Goal: Task Accomplishment & Management: Use online tool/utility

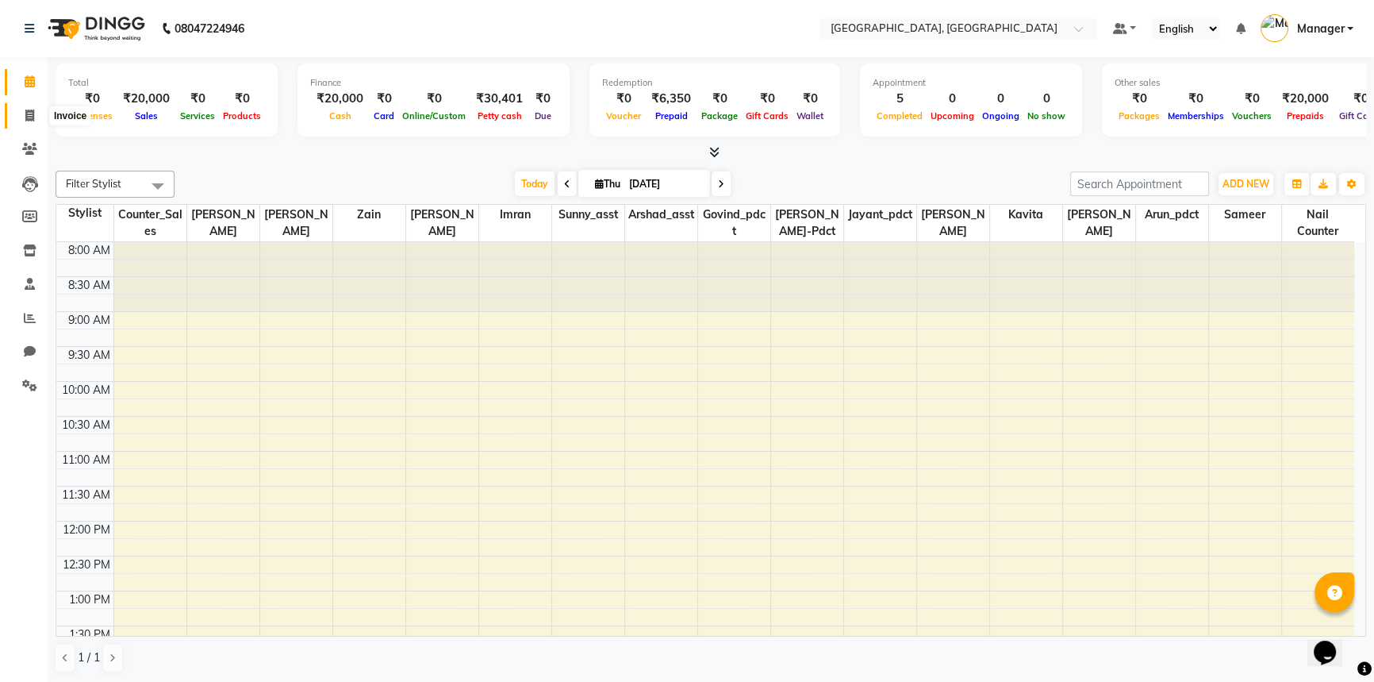
click at [29, 110] on icon at bounding box center [29, 116] width 9 height 12
select select "service"
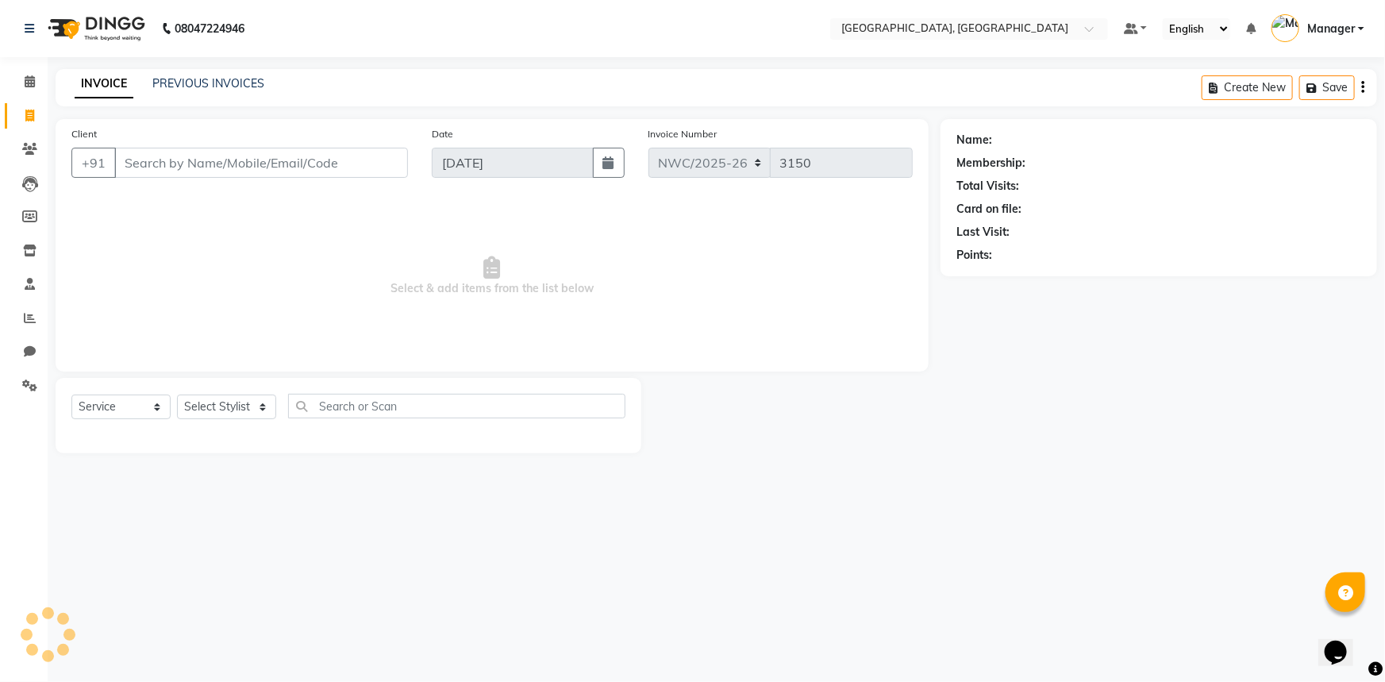
click at [360, 176] on input "Client" at bounding box center [261, 163] width 294 height 30
type input "9211579688"
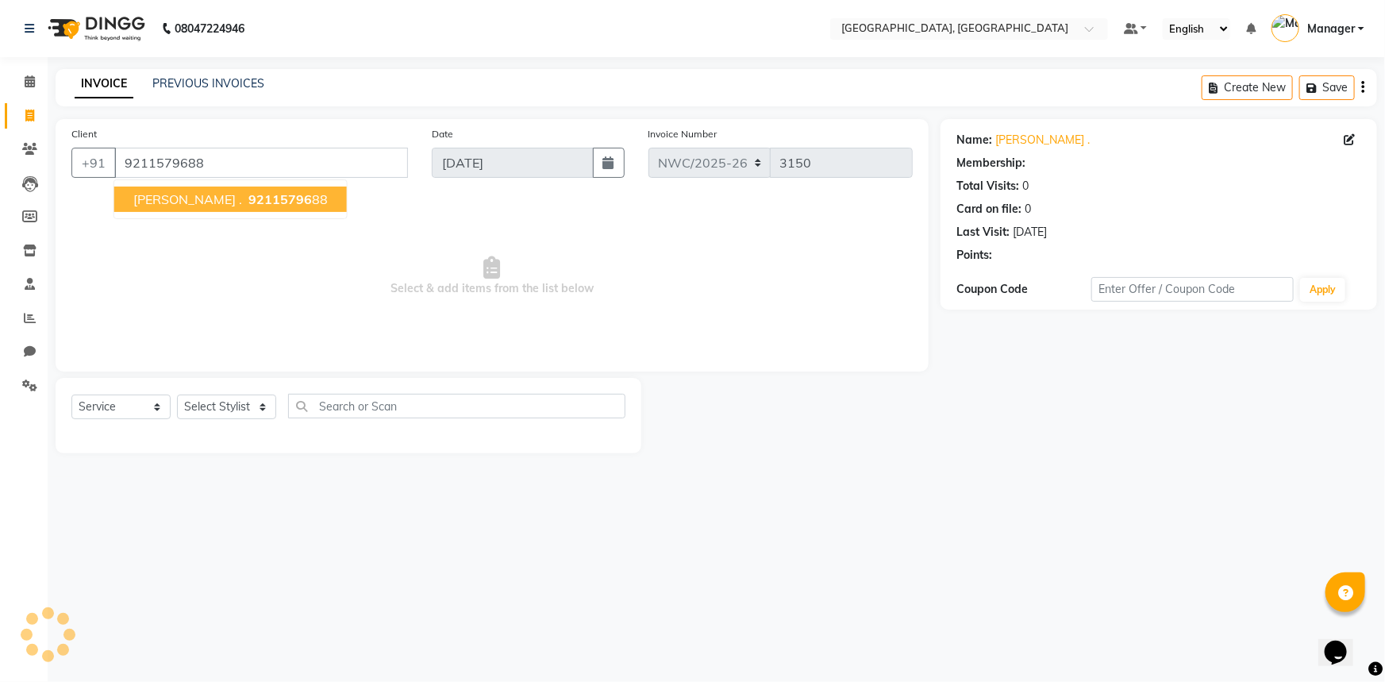
select select "1: Object"
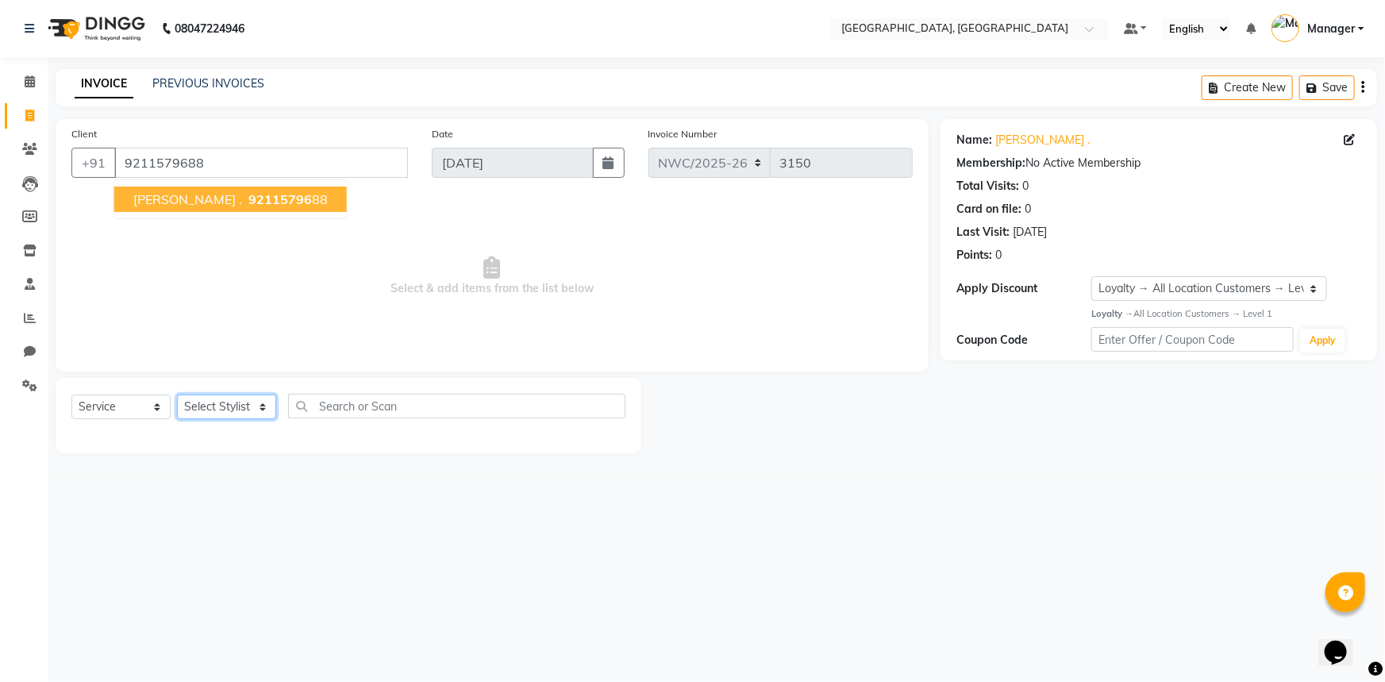
click at [230, 402] on select "Select Stylist Aneeta Ankush-pdct Arshad_asst Arun_pdct Counter_Sales Faheem Go…" at bounding box center [226, 406] width 99 height 25
select select "84843"
click at [177, 394] on select "Select Stylist Aneeta Ankush-pdct Arshad_asst Arun_pdct Counter_Sales Faheem Go…" at bounding box center [226, 406] width 99 height 25
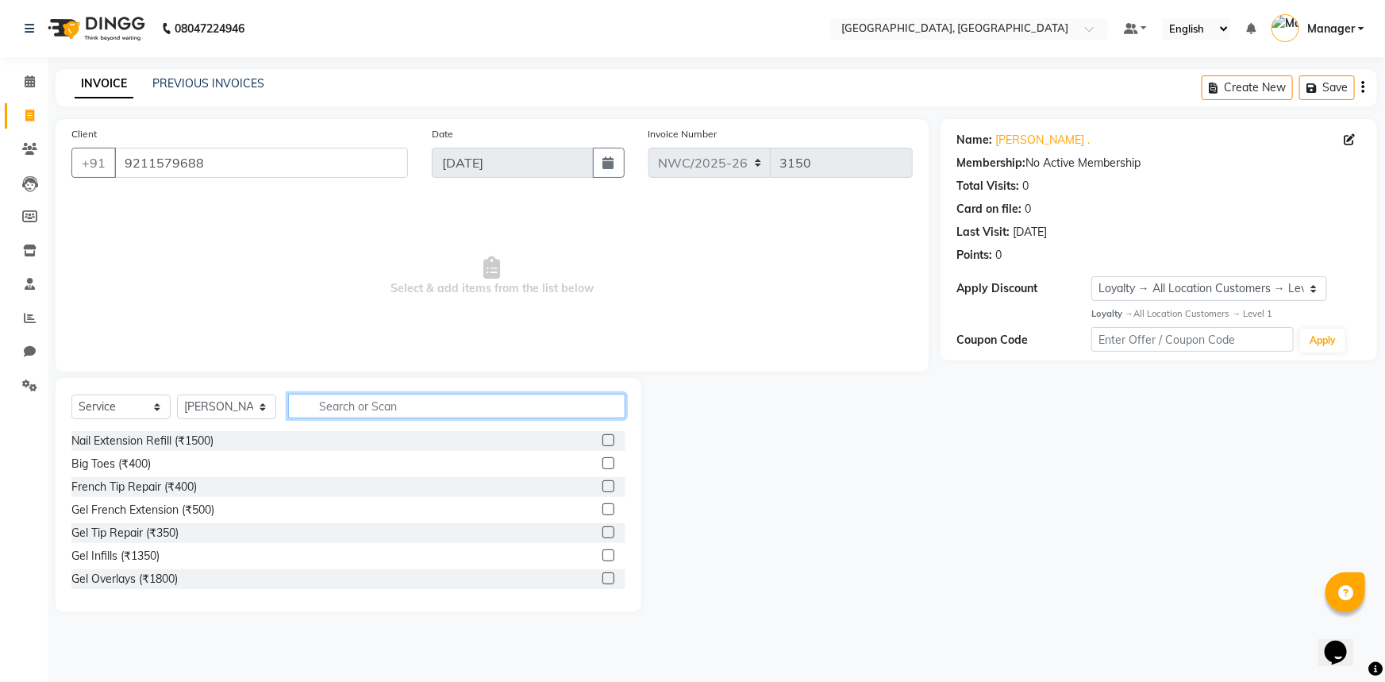
click at [391, 404] on input "text" at bounding box center [456, 406] width 337 height 25
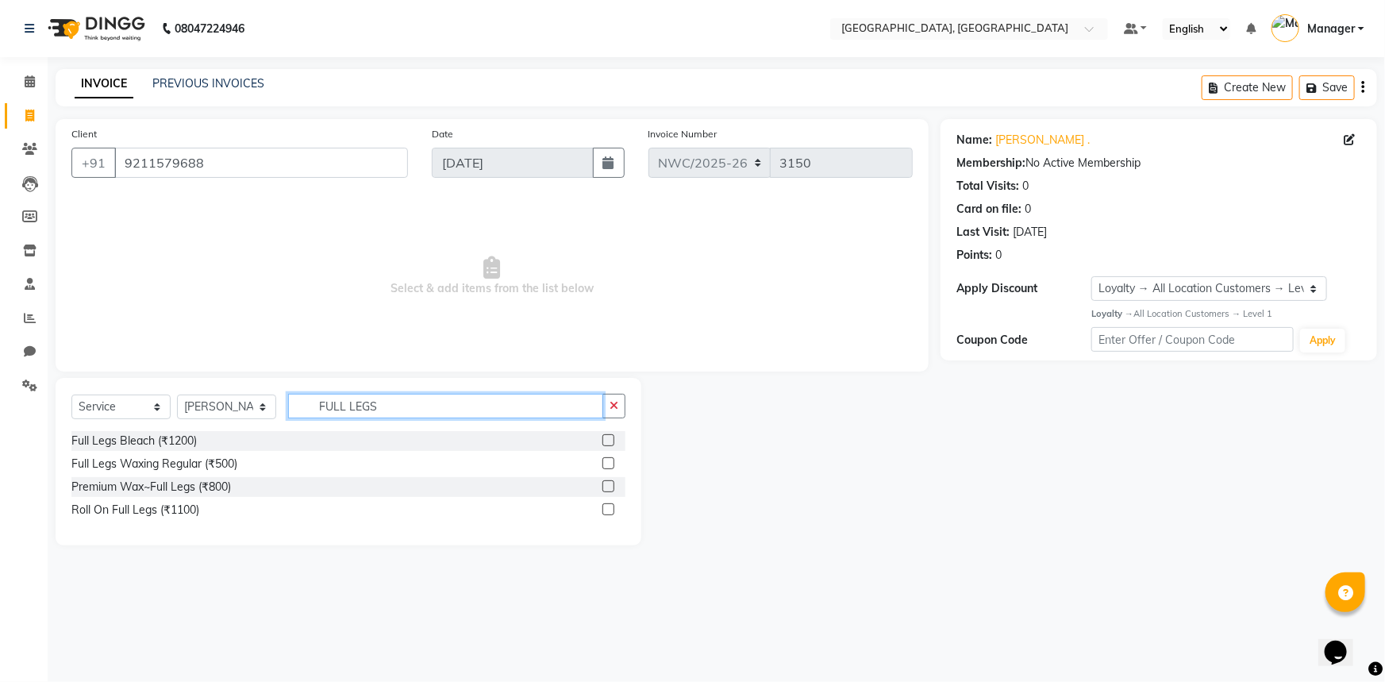
type input "FULL LEGS"
click at [606, 463] on label at bounding box center [608, 463] width 12 height 12
click at [606, 463] on input "checkbox" at bounding box center [607, 464] width 10 height 10
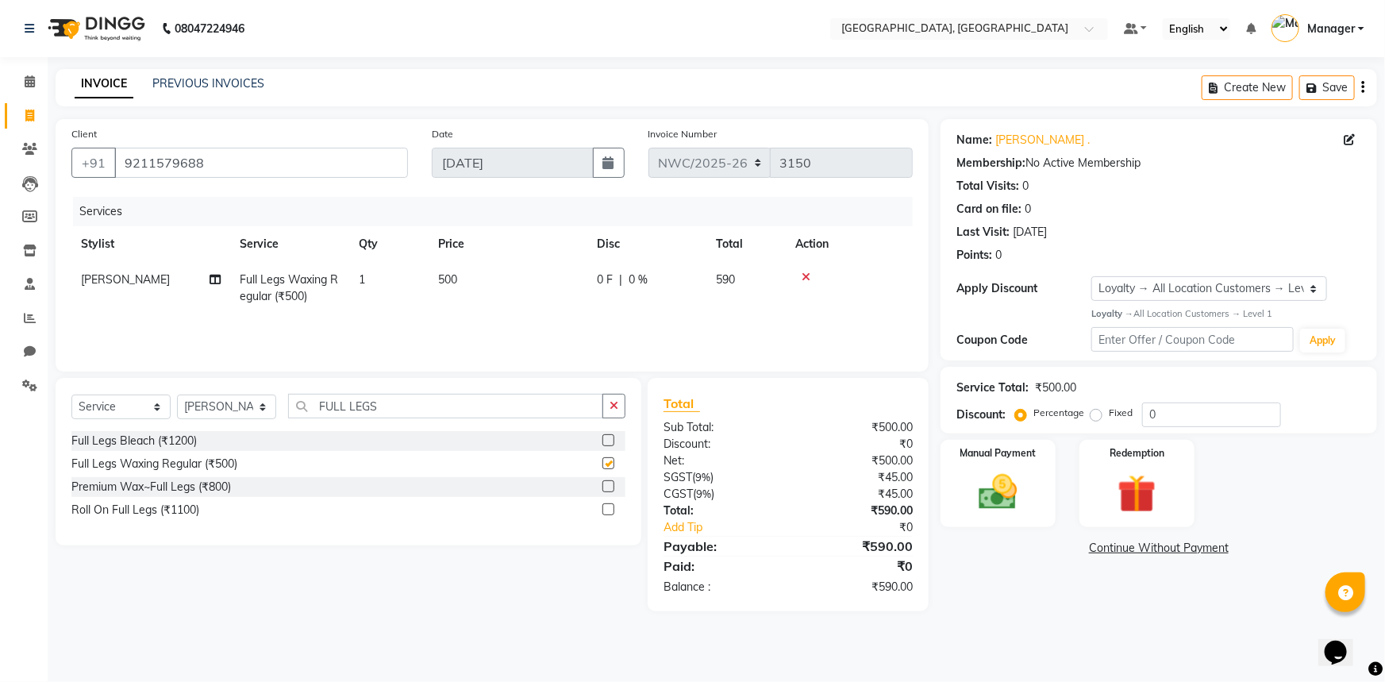
checkbox input "false"
click at [459, 286] on td "500" at bounding box center [508, 288] width 159 height 52
select select "84843"
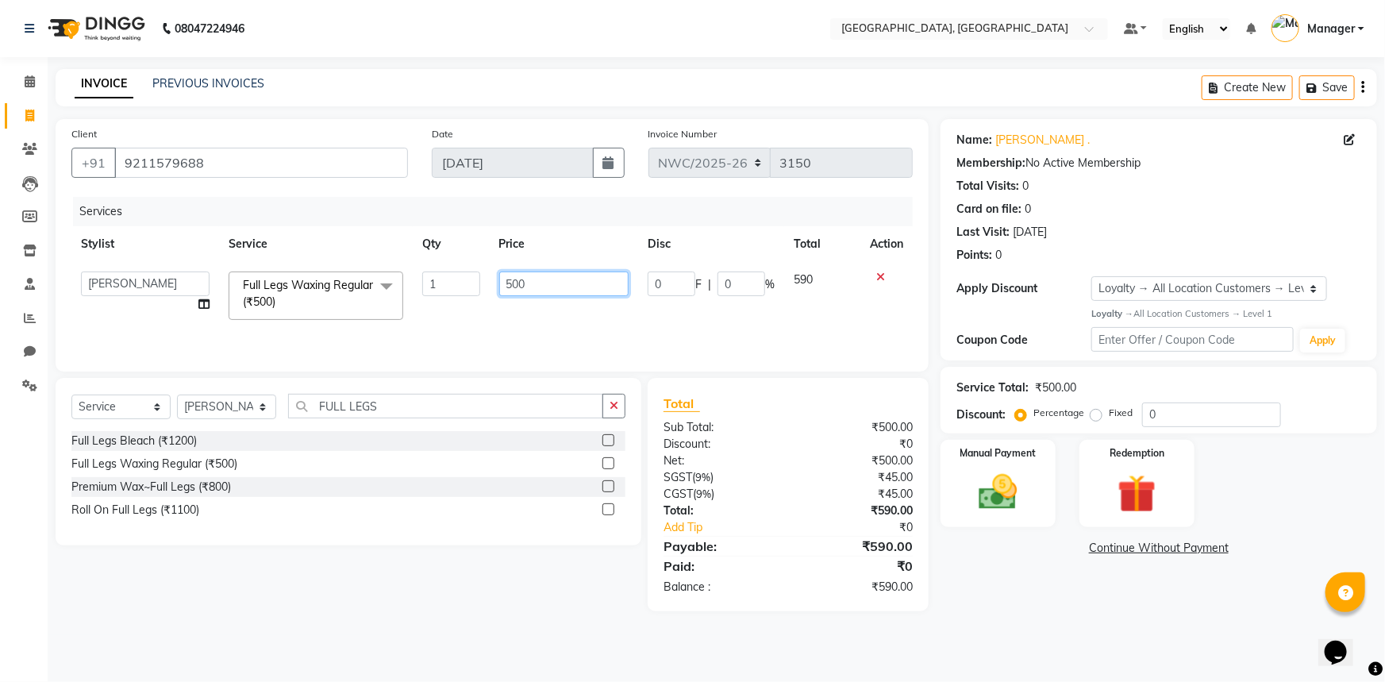
drag, startPoint x: 540, startPoint y: 286, endPoint x: 487, endPoint y: 308, distance: 56.9
click at [497, 298] on td "500" at bounding box center [564, 295] width 149 height 67
type input "1000"
click at [479, 339] on div "Services Stylist Service Qty Price Disc Total Action Aneeta Ankush-pdct Arshad_…" at bounding box center [491, 276] width 841 height 159
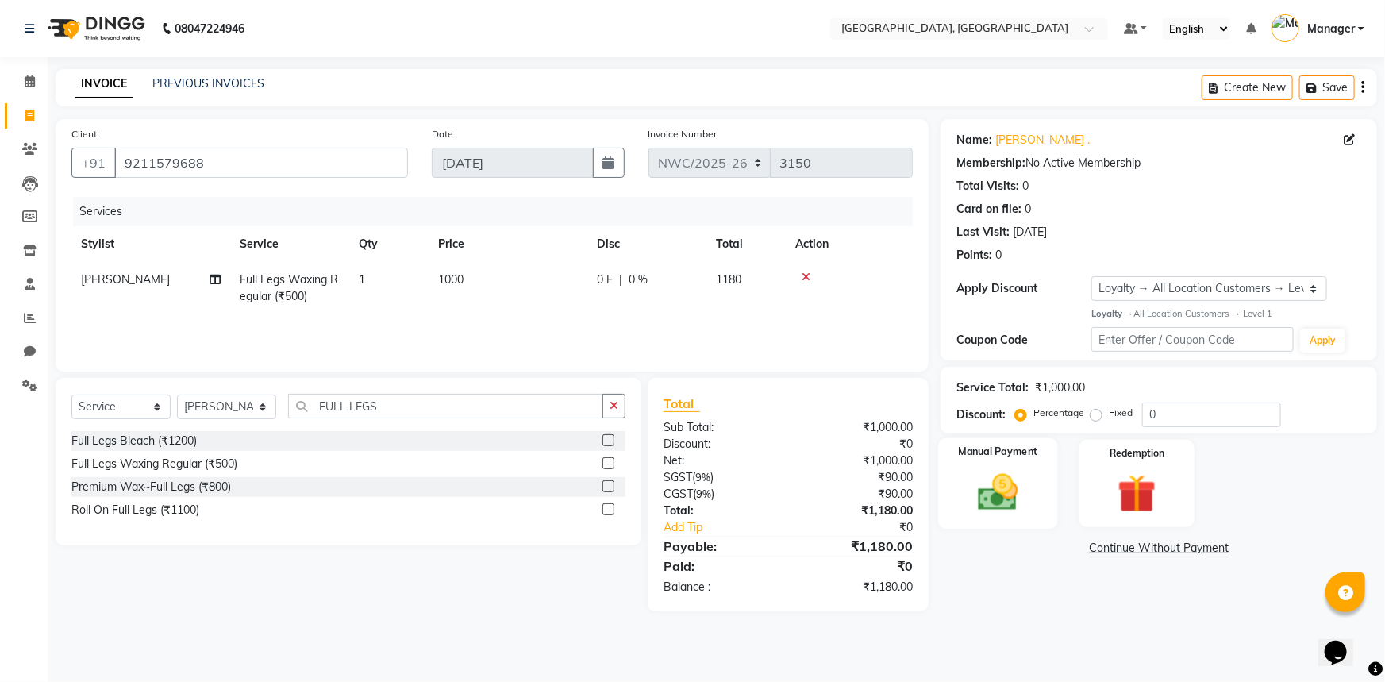
click at [981, 475] on img at bounding box center [998, 492] width 65 height 46
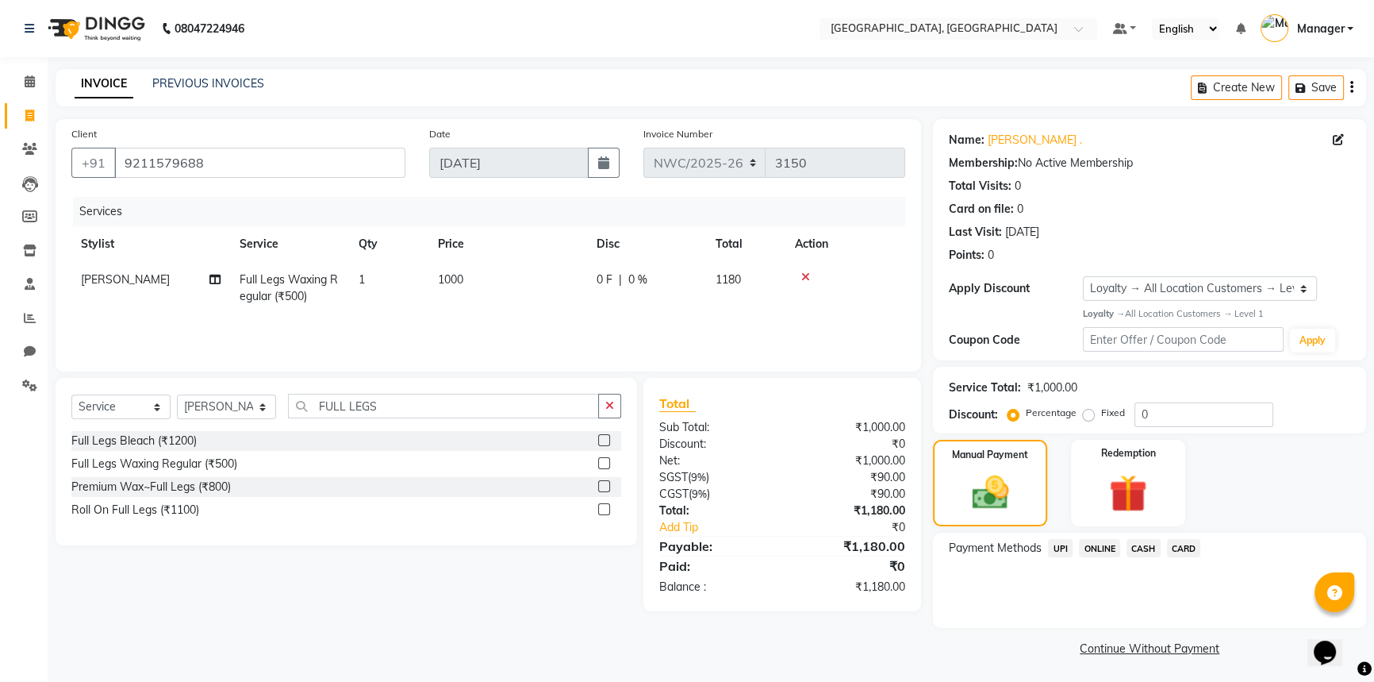
click at [1155, 548] on span "CASH" at bounding box center [1144, 548] width 34 height 18
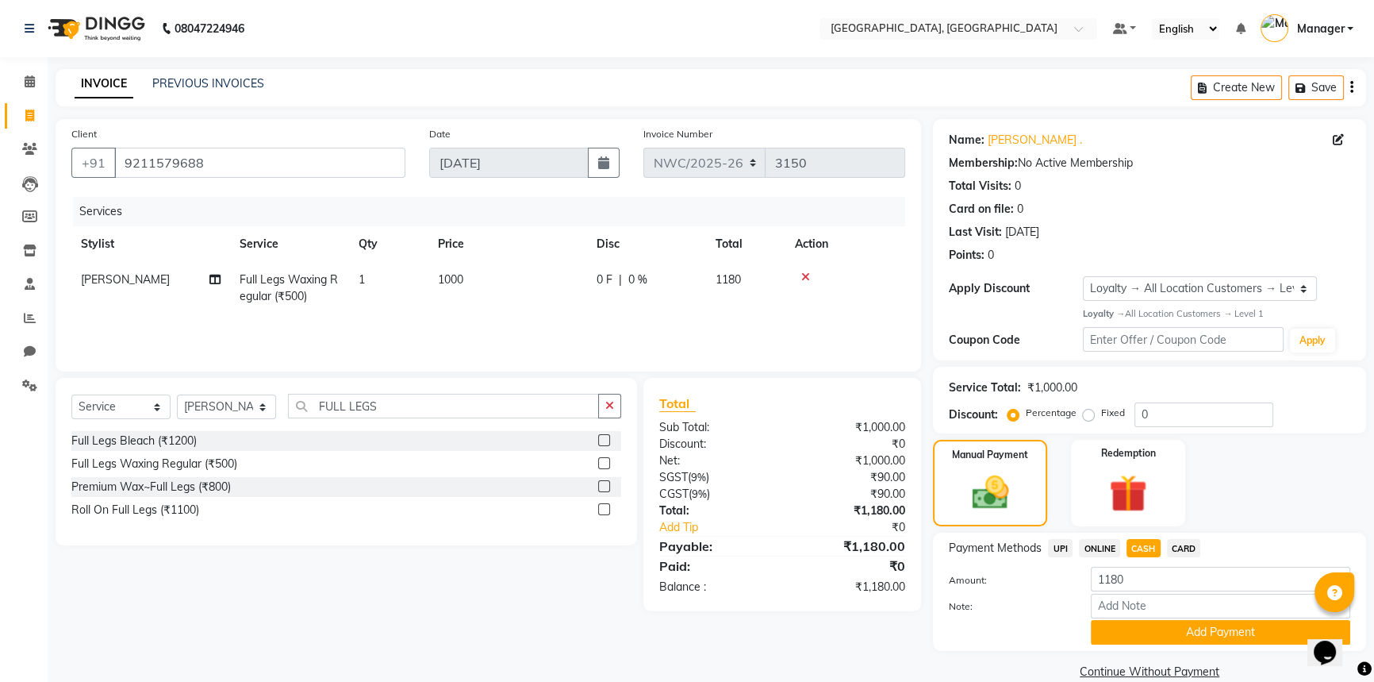
click at [1170, 632] on button "Add Payment" at bounding box center [1221, 632] width 260 height 25
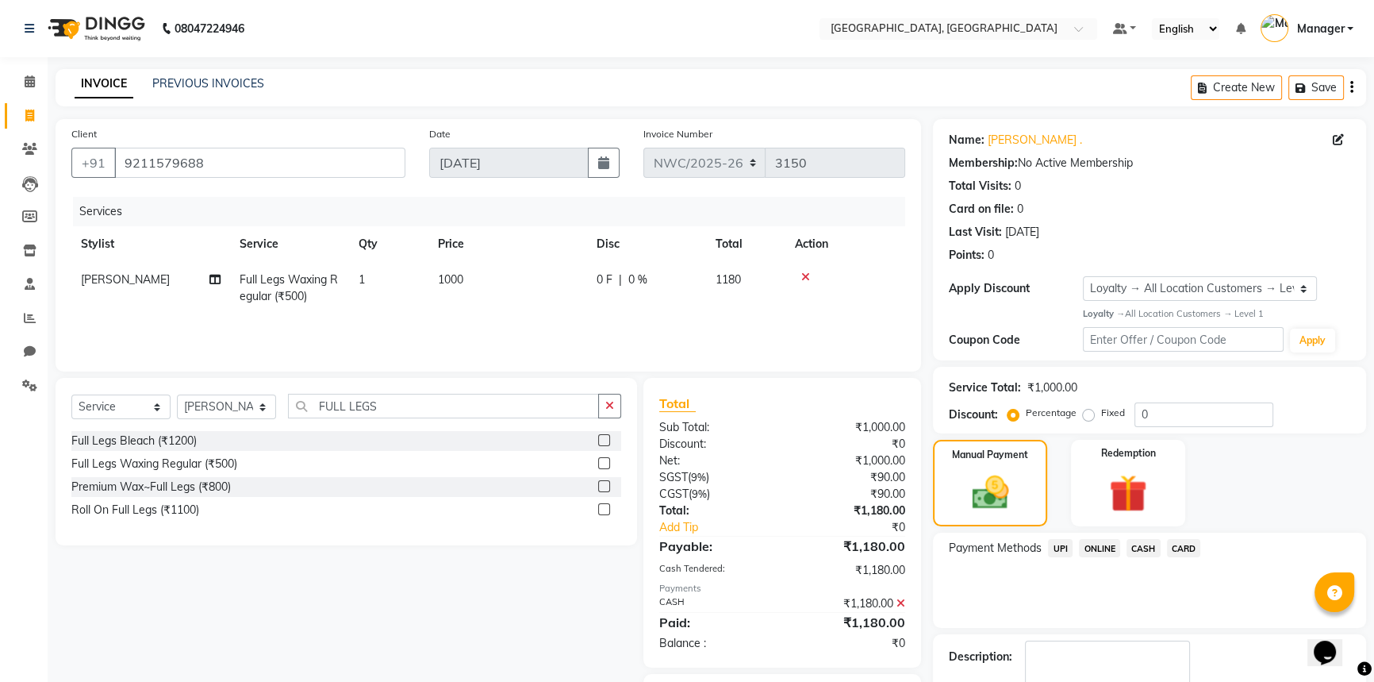
scroll to position [91, 0]
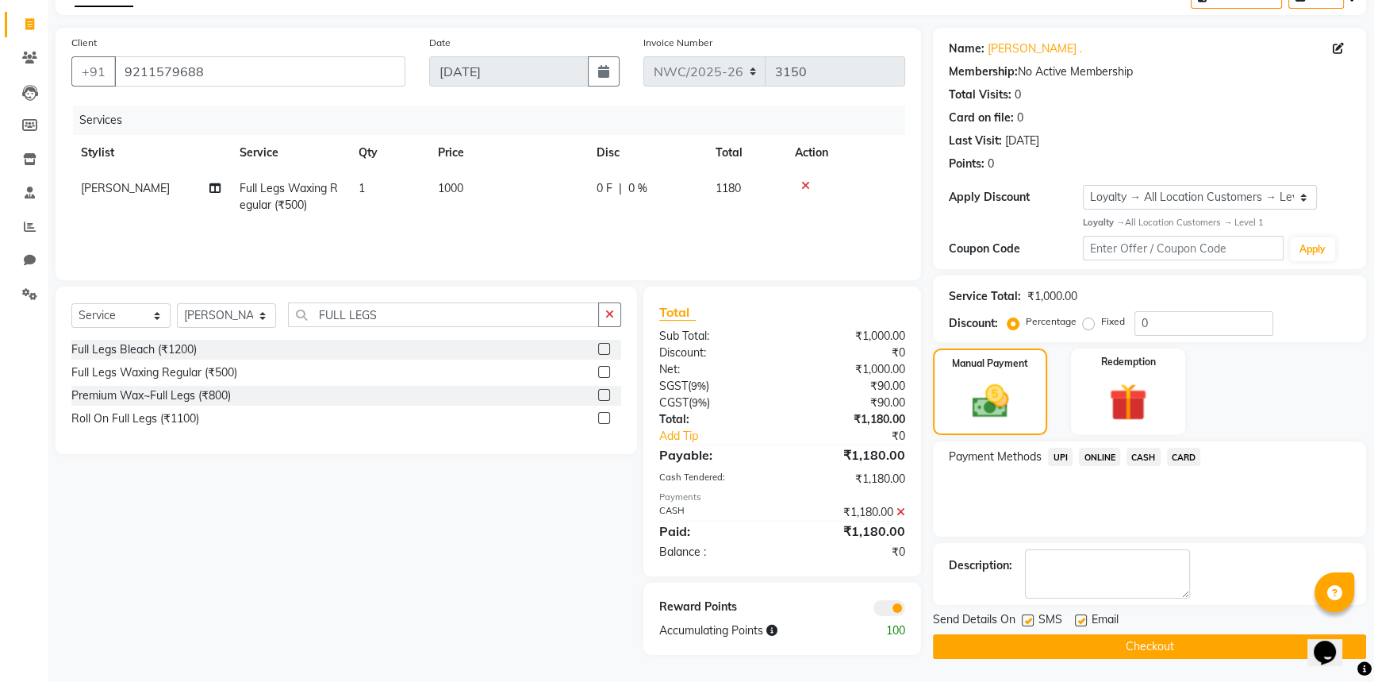
click at [1170, 645] on button "Checkout" at bounding box center [1149, 646] width 433 height 25
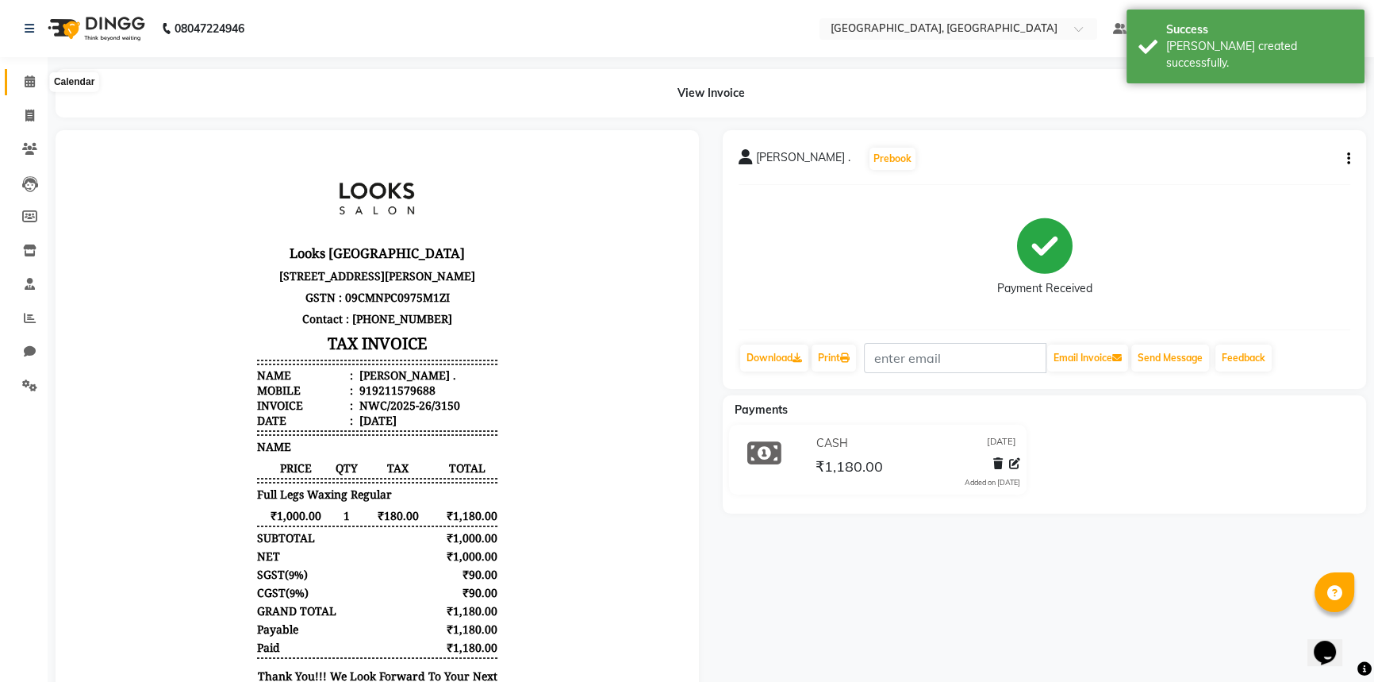
click at [31, 85] on icon at bounding box center [30, 81] width 10 height 12
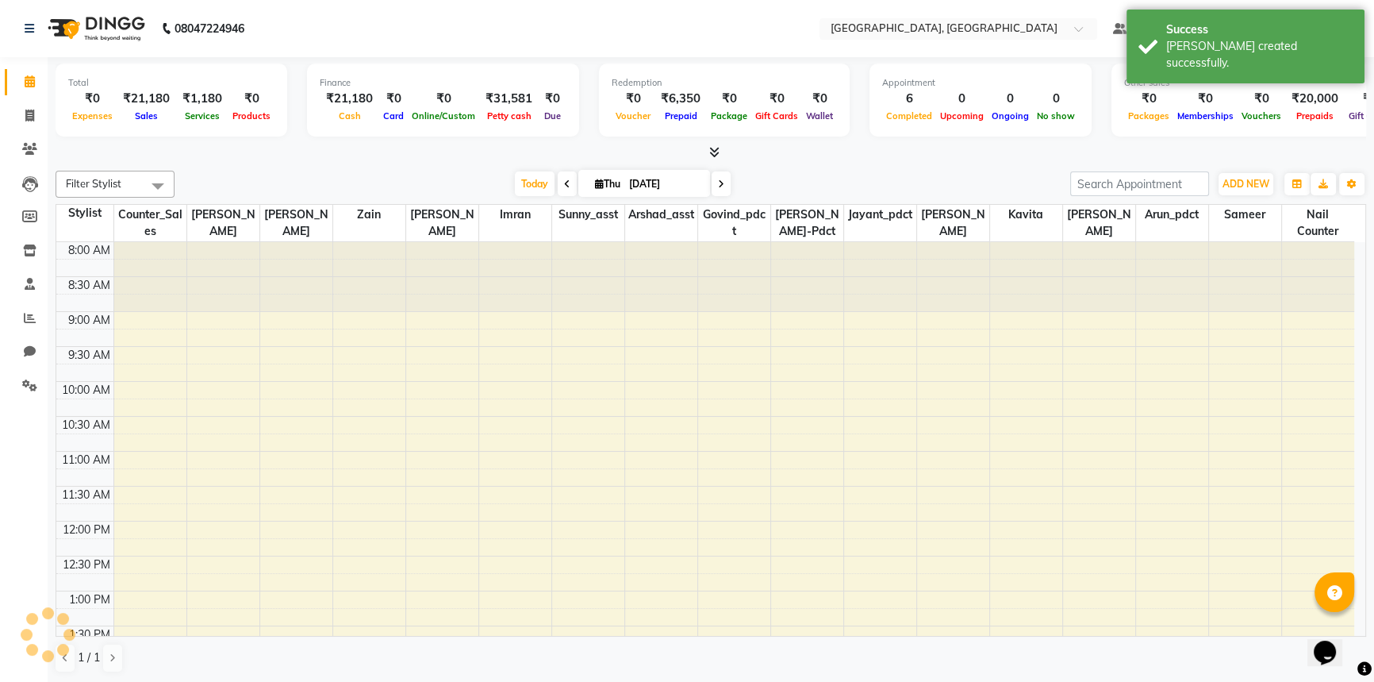
click at [363, 173] on div "Today Thu 04-09-2025" at bounding box center [623, 184] width 880 height 24
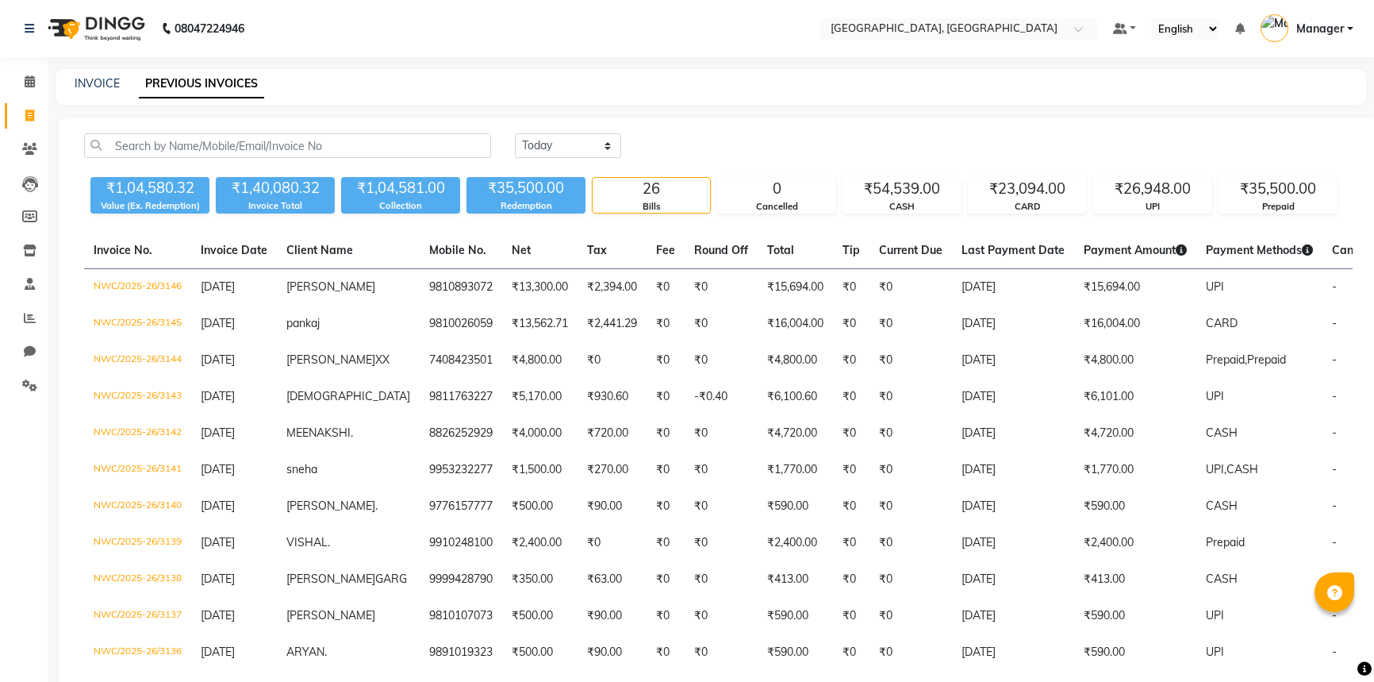
select select "yesterday"
